Goal: Transaction & Acquisition: Purchase product/service

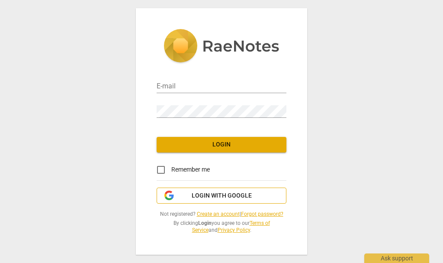
click at [265, 199] on span "Login with Google" at bounding box center [221, 195] width 115 height 9
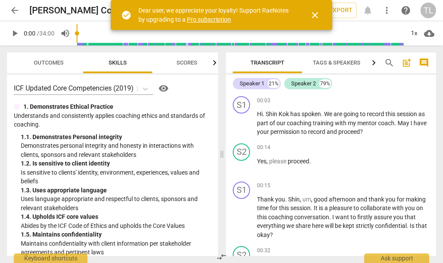
click at [319, 17] on span "close" at bounding box center [315, 15] width 10 height 10
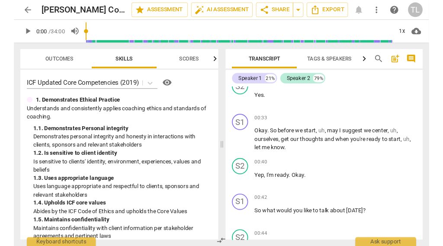
scroll to position [163, 0]
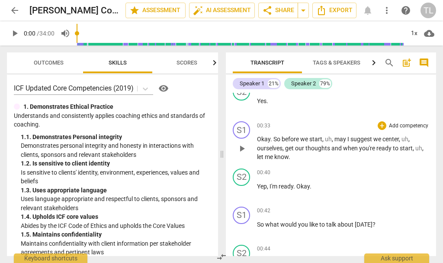
click at [330, 141] on p "Okay . So before we start , uh , may I suggest we center , uh , ourselves , get…" at bounding box center [343, 148] width 172 height 27
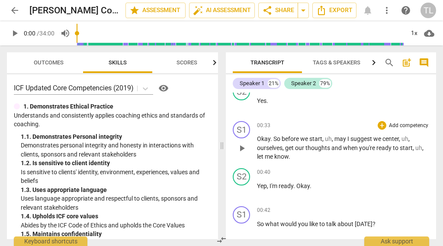
click at [393, 136] on span "center" at bounding box center [390, 138] width 16 height 7
click at [337, 135] on span "may" at bounding box center [340, 138] width 13 height 7
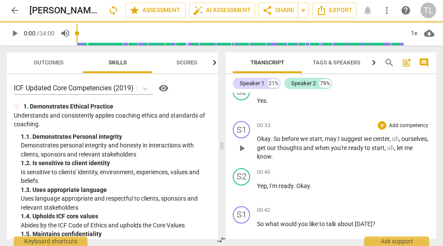
click at [405, 138] on p "Okay . So before we start , may I suggest we center , uh , ourselves , get our …" at bounding box center [343, 148] width 172 height 27
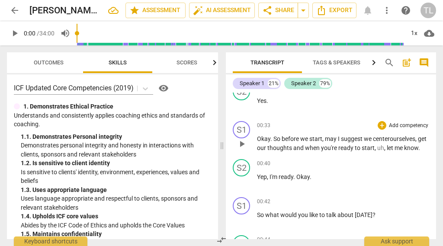
click at [388, 149] on p "Okay . So before we start , may I suggest we center ourselves , get our thought…" at bounding box center [343, 144] width 172 height 18
click at [387, 144] on span "," at bounding box center [385, 147] width 3 height 7
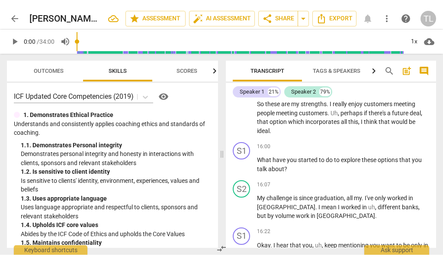
scroll to position [2464, 0]
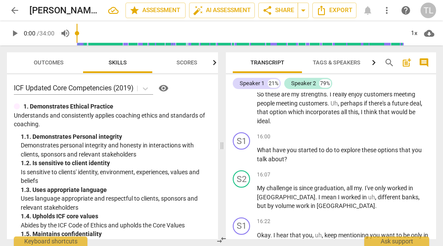
click at [45, 65] on span "Outcomes" at bounding box center [49, 62] width 30 height 6
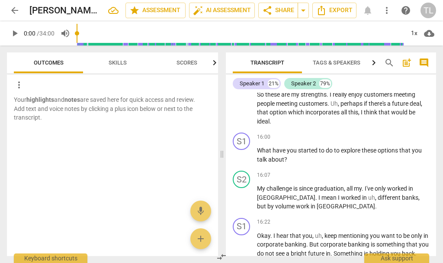
click at [122, 66] on span "Skills" at bounding box center [117, 63] width 39 height 12
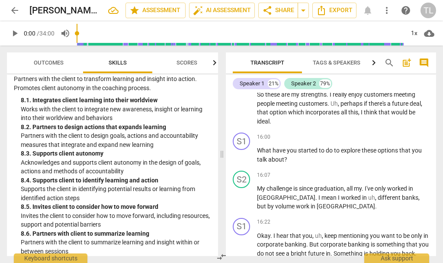
scroll to position [1625, 0]
click at [196, 64] on span "Scores" at bounding box center [186, 62] width 21 height 6
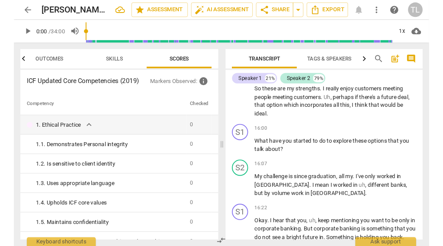
scroll to position [0, 0]
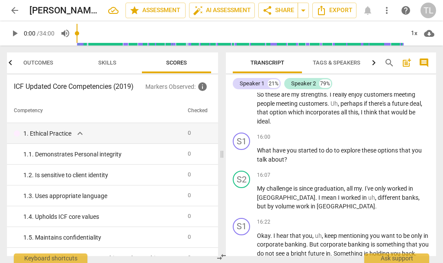
click at [110, 63] on span "Skills" at bounding box center [107, 62] width 18 height 6
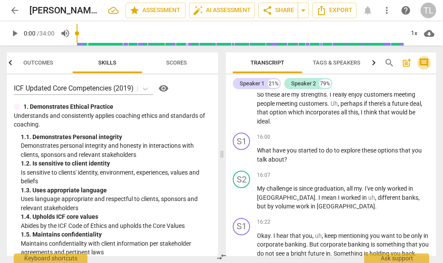
click at [424, 64] on span "comment" at bounding box center [424, 63] width 10 height 10
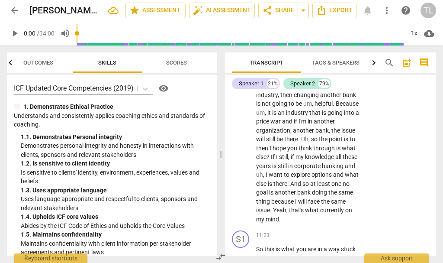
click at [424, 63] on span "comment" at bounding box center [424, 63] width 10 height 10
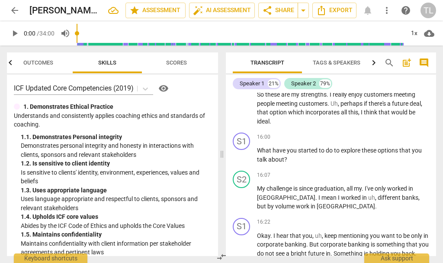
click at [405, 62] on span "post_add" at bounding box center [406, 63] width 10 height 10
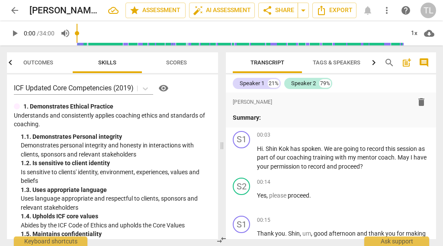
click at [406, 61] on span "post_add" at bounding box center [406, 63] width 10 height 10
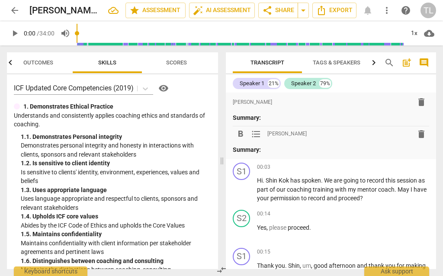
click at [426, 132] on span "delete" at bounding box center [421, 134] width 10 height 10
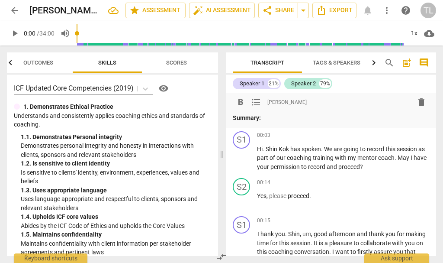
click at [423, 101] on span "delete" at bounding box center [421, 102] width 10 height 10
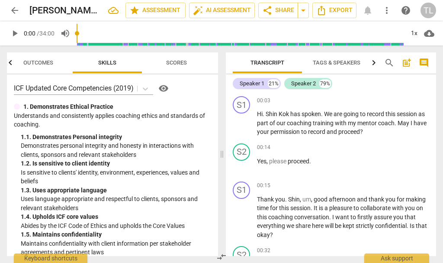
click at [388, 61] on span "search" at bounding box center [389, 63] width 10 height 10
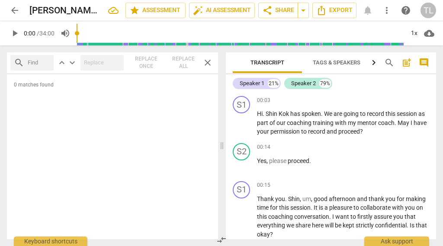
click at [386, 62] on span "search" at bounding box center [389, 63] width 10 height 10
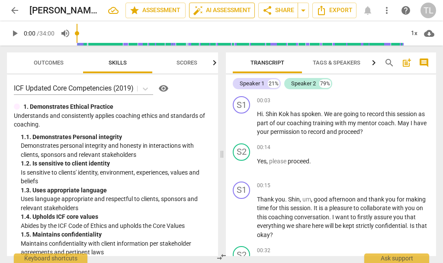
click at [231, 13] on span "auto_fix_high AI Assessment" at bounding box center [222, 10] width 58 height 10
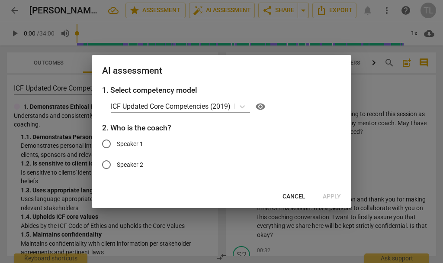
click at [295, 198] on span "Cancel" at bounding box center [293, 196] width 23 height 9
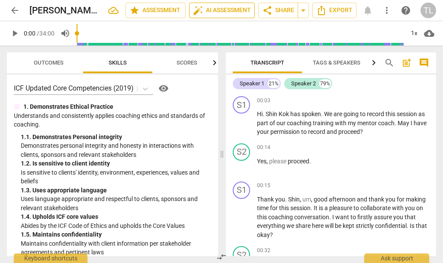
click at [227, 10] on span "auto_fix_high AI Assessment" at bounding box center [222, 10] width 58 height 10
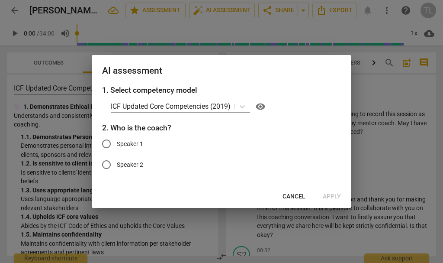
click at [106, 146] on input "Speaker 1" at bounding box center [106, 143] width 21 height 21
radio input "true"
click at [335, 196] on span "Apply" at bounding box center [332, 196] width 18 height 9
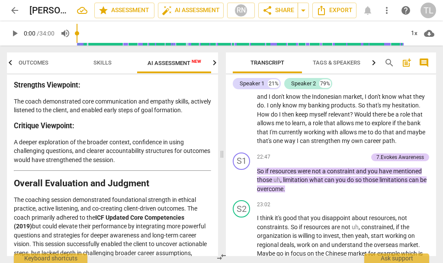
scroll to position [1823, 0]
click at [132, 11] on span "star Assessment" at bounding box center [124, 10] width 52 height 10
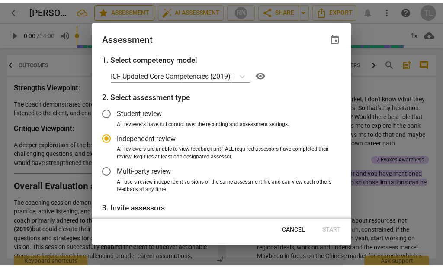
scroll to position [0, 0]
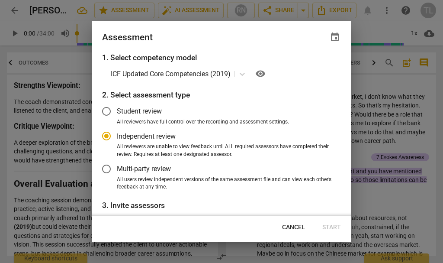
click at [300, 225] on span "Cancel" at bounding box center [293, 227] width 23 height 9
radio input "false"
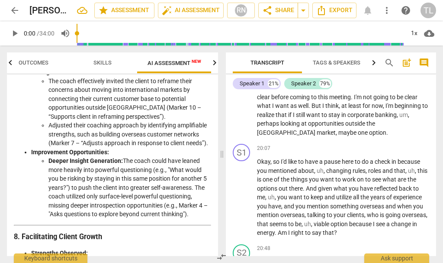
scroll to position [1342, 0]
click at [333, 10] on span "Export" at bounding box center [334, 10] width 36 height 10
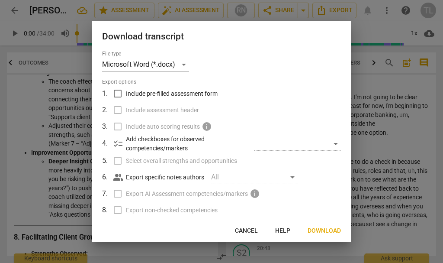
click at [294, 177] on div "All" at bounding box center [254, 177] width 87 height 14
click at [329, 232] on span "Download" at bounding box center [324, 230] width 33 height 9
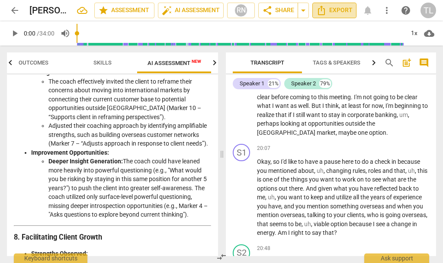
click at [340, 11] on span "Export" at bounding box center [334, 10] width 36 height 10
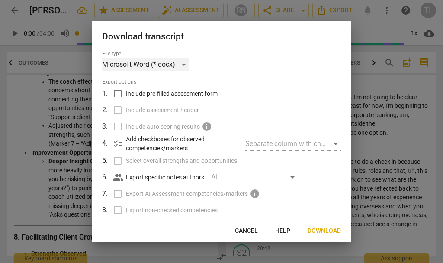
click at [181, 65] on div "Microsoft Word (*.docx)" at bounding box center [145, 65] width 87 height 14
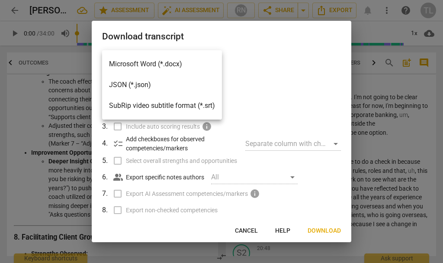
click at [194, 64] on li "Microsoft Word (*.docx)" at bounding box center [162, 64] width 120 height 21
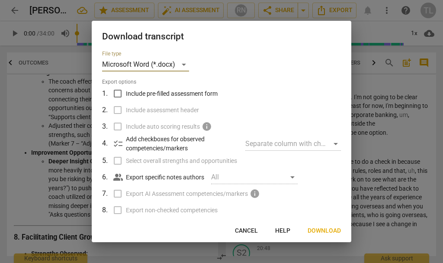
click at [333, 144] on div "Separate column with check marks" at bounding box center [293, 144] width 96 height 14
click at [335, 145] on div "Separate column with check marks" at bounding box center [293, 144] width 96 height 14
click at [291, 176] on div "All" at bounding box center [254, 177] width 87 height 14
click at [117, 94] on input "Include pre-filled assessment form" at bounding box center [117, 93] width 16 height 16
checkbox input "true"
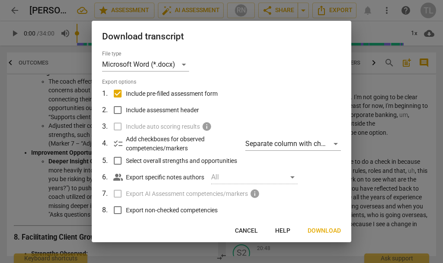
click at [122, 110] on input "Include assessment header" at bounding box center [117, 110] width 16 height 16
checkbox input "true"
click at [337, 143] on div "Separate column with check marks" at bounding box center [293, 144] width 96 height 14
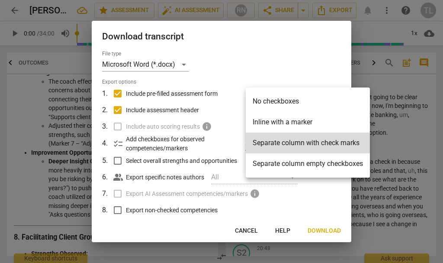
click at [324, 166] on li "Separate column empty checkboxes" at bounding box center [308, 163] width 124 height 21
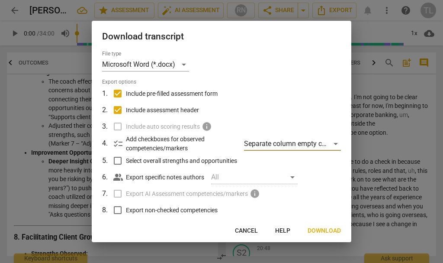
click at [120, 160] on input "Select overall strengths and opportunities" at bounding box center [117, 160] width 16 height 16
checkbox input "true"
click at [119, 213] on input "Export non-checked competencies" at bounding box center [117, 210] width 16 height 16
checkbox input "true"
click at [122, 195] on label "Export AI Assessment competencies/markers info" at bounding box center [220, 193] width 227 height 16
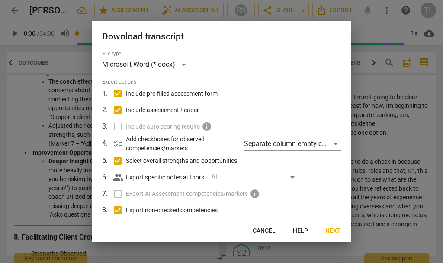
click at [117, 193] on label "Export AI Assessment competencies/markers info" at bounding box center [220, 193] width 227 height 16
click at [124, 191] on label "Export AI Assessment competencies/markers info" at bounding box center [220, 193] width 227 height 16
click at [334, 229] on span "Next" at bounding box center [333, 230] width 16 height 9
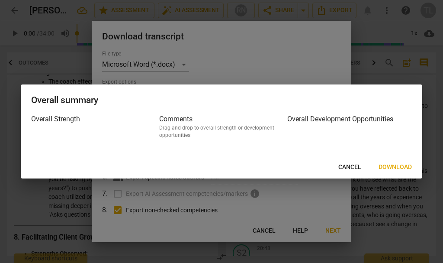
click at [399, 166] on span "Download" at bounding box center [395, 167] width 33 height 9
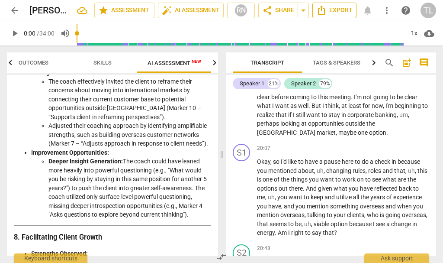
click at [335, 10] on span "Export" at bounding box center [334, 10] width 36 height 10
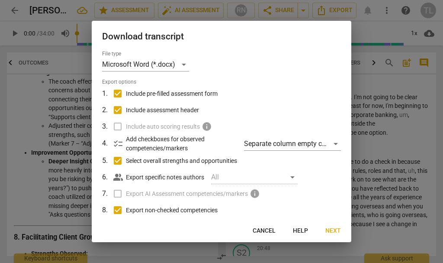
click at [120, 214] on input "Export non-checked competencies" at bounding box center [117, 210] width 16 height 16
checkbox input "false"
click at [122, 162] on input "Select overall strengths and opportunities" at bounding box center [117, 160] width 16 height 16
checkbox input "false"
click at [120, 112] on input "Include assessment header" at bounding box center [117, 110] width 16 height 16
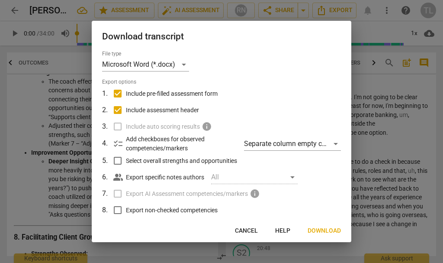
checkbox input "false"
click at [126, 92] on input "Include pre-filled assessment form" at bounding box center [117, 93] width 16 height 16
checkbox input "false"
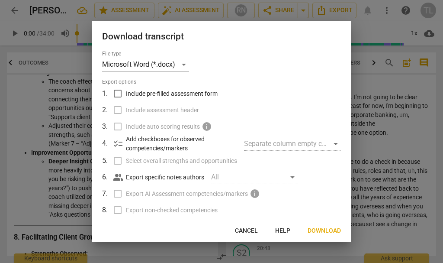
click at [334, 230] on span "Download" at bounding box center [324, 230] width 33 height 9
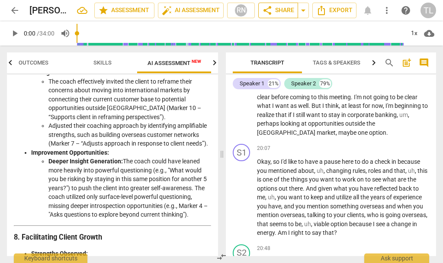
click at [285, 11] on span "share Share" at bounding box center [278, 10] width 32 height 10
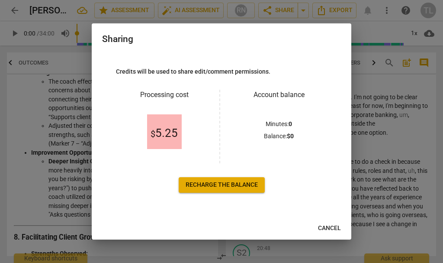
click at [242, 184] on span "Recharge the balance" at bounding box center [222, 184] width 72 height 9
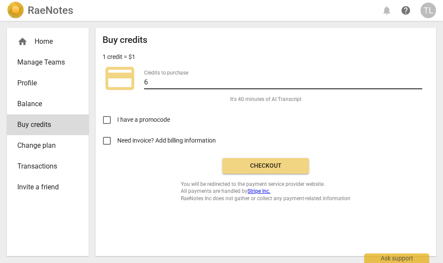
click at [168, 84] on input "6" at bounding box center [283, 83] width 278 height 13
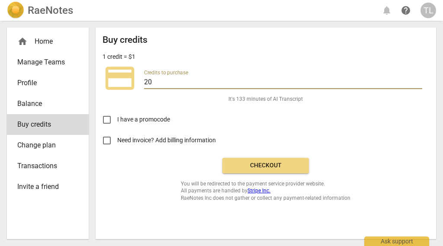
type input "20"
click at [280, 164] on span "Checkout" at bounding box center [265, 165] width 73 height 9
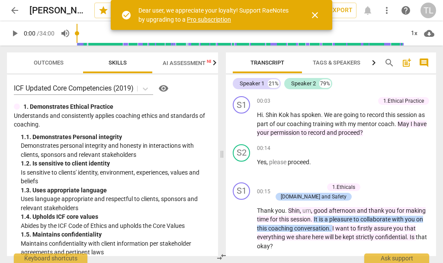
click at [316, 19] on span "close" at bounding box center [315, 15] width 10 height 10
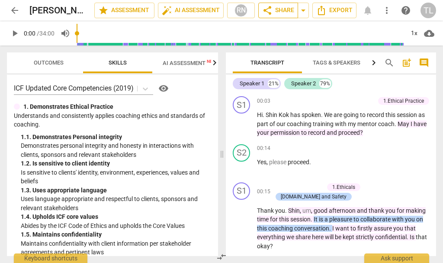
click at [284, 9] on span "share Share" at bounding box center [278, 10] width 32 height 10
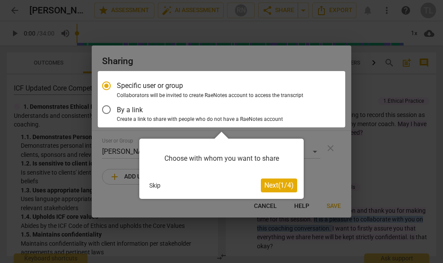
click at [157, 186] on button "Skip" at bounding box center [155, 185] width 18 height 13
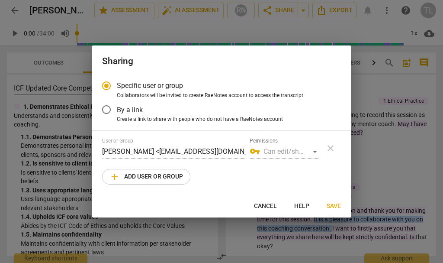
click at [264, 206] on span "Cancel" at bounding box center [265, 206] width 23 height 9
radio input "false"
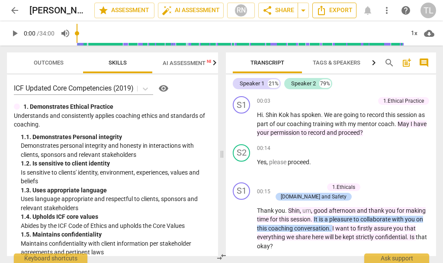
click at [336, 12] on span "Export" at bounding box center [334, 10] width 36 height 10
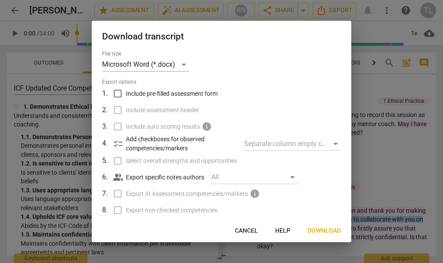
click at [329, 231] on span "Download" at bounding box center [324, 230] width 33 height 9
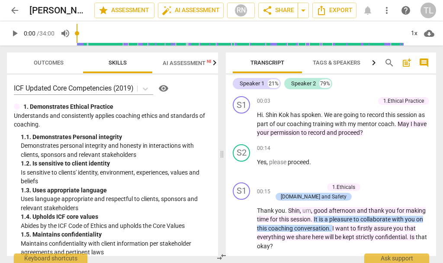
click at [274, 65] on span "Transcript" at bounding box center [267, 62] width 34 height 6
click at [407, 64] on span "post_add" at bounding box center [406, 63] width 10 height 10
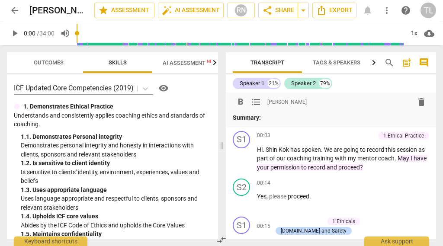
click at [424, 102] on span "delete" at bounding box center [421, 102] width 10 height 10
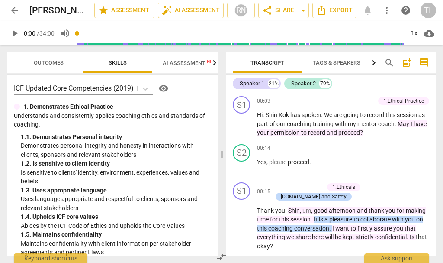
click at [424, 64] on span "comment" at bounding box center [424, 63] width 10 height 10
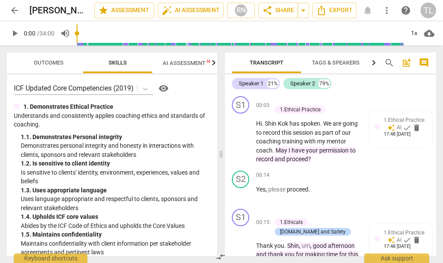
click at [426, 61] on span "comment" at bounding box center [424, 63] width 10 height 10
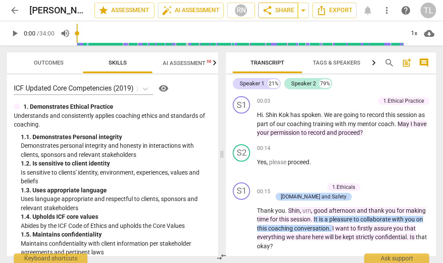
click at [280, 10] on span "share Share" at bounding box center [278, 10] width 32 height 10
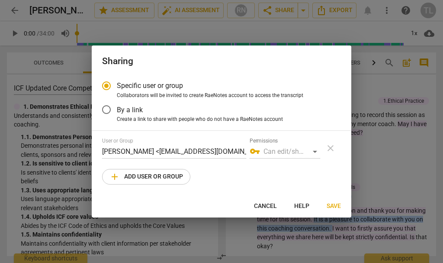
click at [312, 152] on div "vpn_key Can edit/share" at bounding box center [285, 151] width 71 height 14
click at [313, 153] on div "vpn_key Can edit/share" at bounding box center [285, 151] width 71 height 14
click at [307, 153] on div "vpn_key Can edit/share" at bounding box center [285, 151] width 71 height 14
click at [305, 152] on div "vpn_key Can edit/share" at bounding box center [285, 151] width 71 height 14
click at [252, 152] on span "vpn_key" at bounding box center [255, 151] width 10 height 10
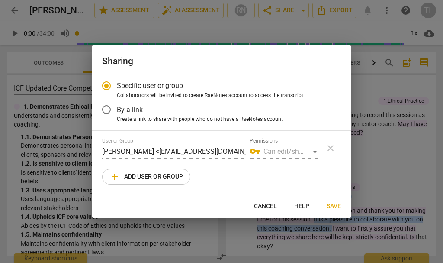
click at [252, 150] on span "vpn_key" at bounding box center [255, 151] width 10 height 10
click at [337, 205] on span "Save" at bounding box center [334, 206] width 14 height 9
radio input "false"
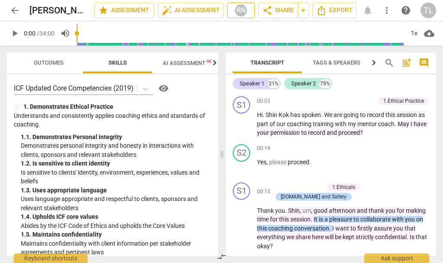
click at [242, 10] on div "RN" at bounding box center [240, 10] width 13 height 13
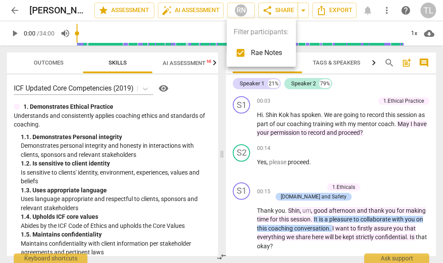
click at [241, 11] on div at bounding box center [221, 131] width 443 height 263
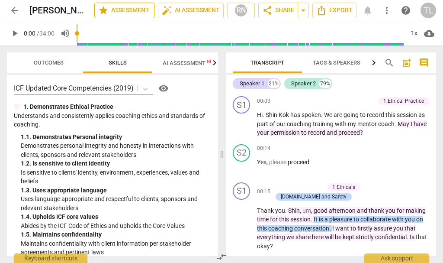
click at [132, 11] on span "star Assessment" at bounding box center [124, 10] width 52 height 10
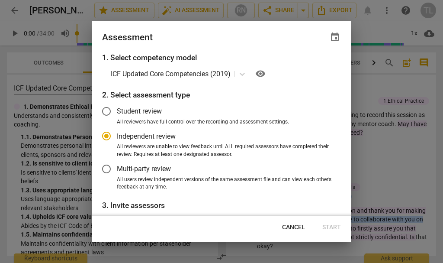
click at [298, 229] on span "Cancel" at bounding box center [293, 227] width 23 height 9
radio input "false"
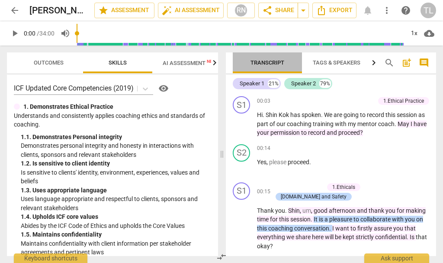
click at [276, 61] on span "Transcript" at bounding box center [267, 62] width 34 height 6
click at [270, 61] on span "Transcript" at bounding box center [267, 62] width 34 height 6
click at [429, 10] on div "TL" at bounding box center [428, 11] width 16 height 16
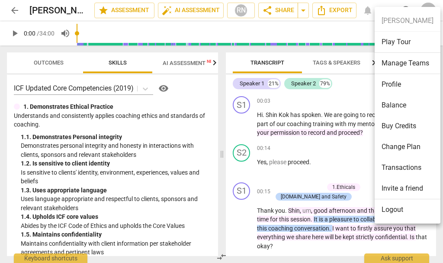
click at [420, 16] on ul "[PERSON_NAME] Play Tour Manage Teams Profile Balance Buy Credits Change Plan Tr…" at bounding box center [408, 115] width 66 height 216
click at [399, 105] on li "Balance" at bounding box center [408, 105] width 66 height 21
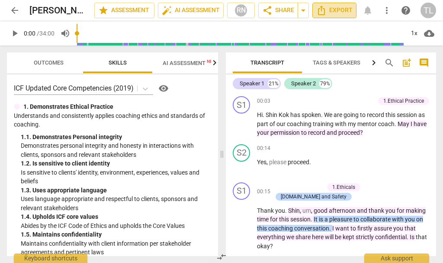
click at [335, 10] on span "Export" at bounding box center [334, 10] width 36 height 10
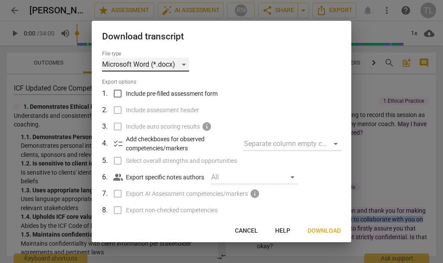
click at [179, 66] on div "Microsoft Word (*.docx)" at bounding box center [145, 65] width 87 height 14
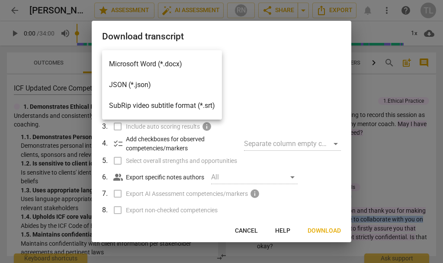
click at [190, 66] on li "Microsoft Word (*.docx)" at bounding box center [162, 64] width 120 height 21
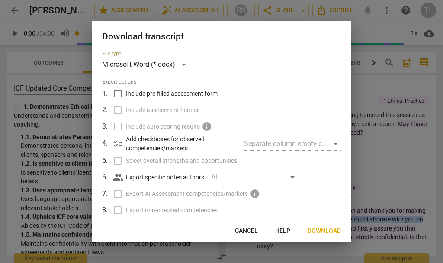
click at [118, 92] on input "Include pre-filled assessment form" at bounding box center [117, 93] width 16 height 16
checkbox input "true"
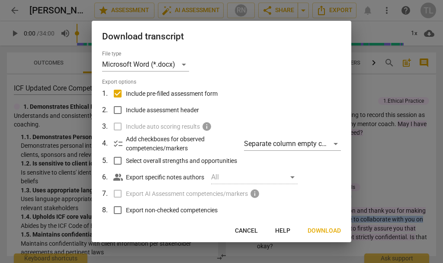
click at [116, 107] on input "Include assessment header" at bounding box center [117, 110] width 16 height 16
checkbox input "true"
click at [119, 160] on input "Select overall strengths and opportunities" at bounding box center [117, 160] width 16 height 16
checkbox input "true"
click at [118, 212] on input "Export non-checked competencies" at bounding box center [117, 210] width 16 height 16
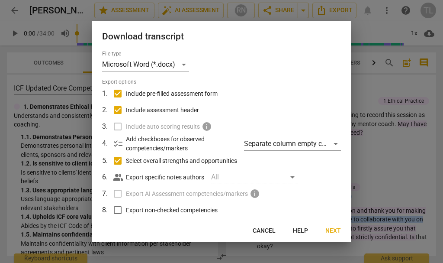
checkbox input "true"
click at [337, 231] on span "Next" at bounding box center [333, 230] width 16 height 9
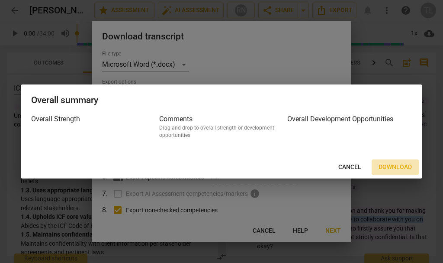
click at [404, 166] on span "Download" at bounding box center [395, 167] width 33 height 9
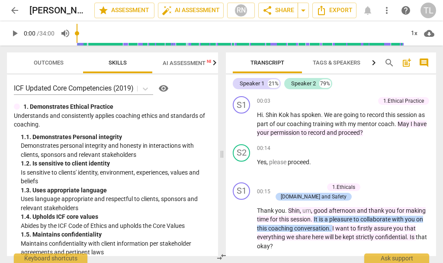
click at [388, 11] on span "more_vert" at bounding box center [387, 10] width 10 height 10
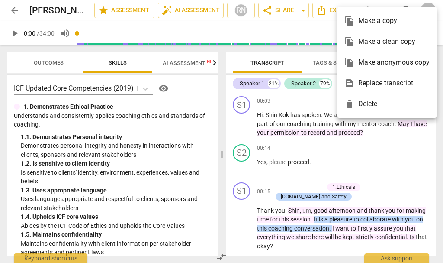
click at [373, 19] on div "file_copy Make a copy" at bounding box center [386, 20] width 85 height 21
